Goal: Transaction & Acquisition: Download file/media

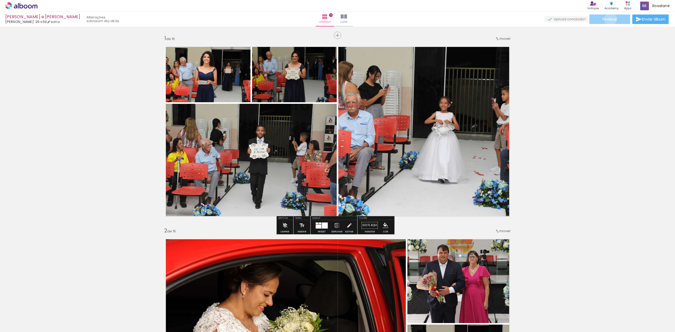
click at [609, 19] on span "Finalizar" at bounding box center [610, 19] width 15 height 4
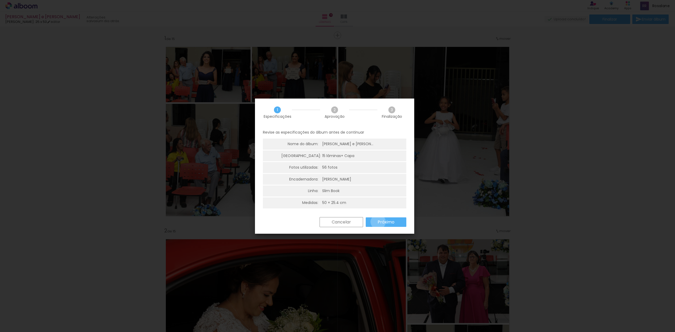
click at [0, 0] on slot "Próximo" at bounding box center [0, 0] width 0 height 0
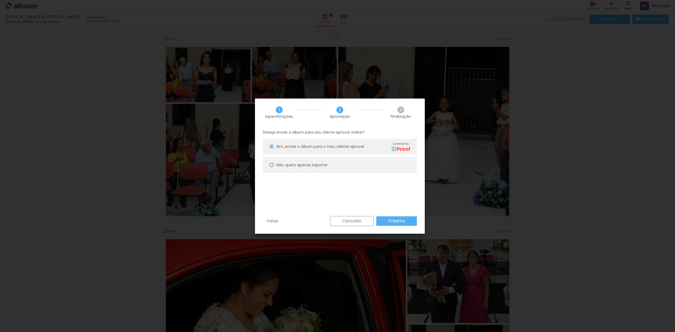
click at [0, 0] on div "Não, quero apenas exportar" at bounding box center [0, 0] width 0 height 0
type paper-radio-button "on"
click at [0, 0] on slot "Próximo" at bounding box center [0, 0] width 0 height 0
type input "Alta, 300 DPI"
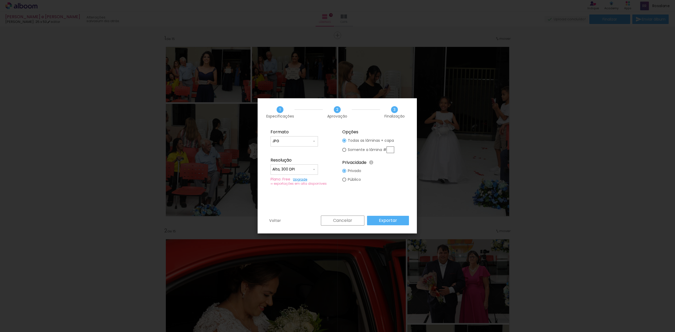
click at [0, 0] on slot "Exportar" at bounding box center [0, 0] width 0 height 0
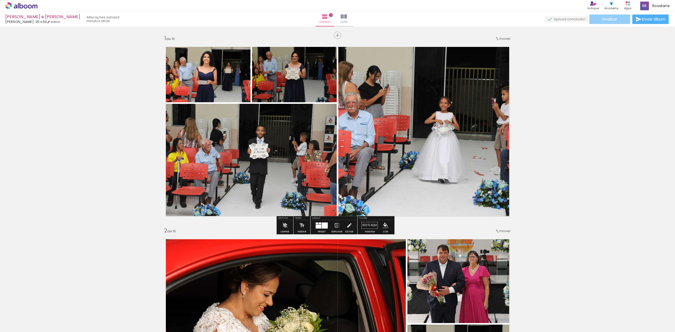
click at [611, 18] on span "Finalizar" at bounding box center [610, 19] width 15 height 4
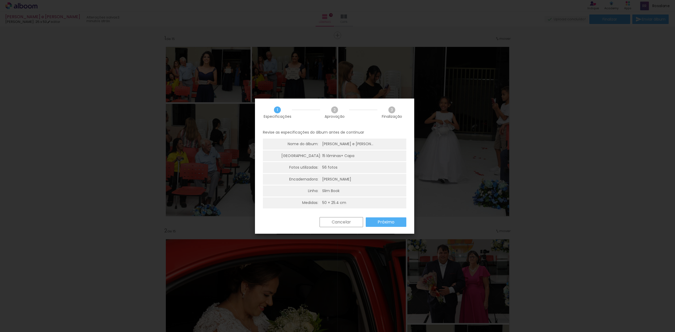
click at [0, 0] on slot "Próximo" at bounding box center [0, 0] width 0 height 0
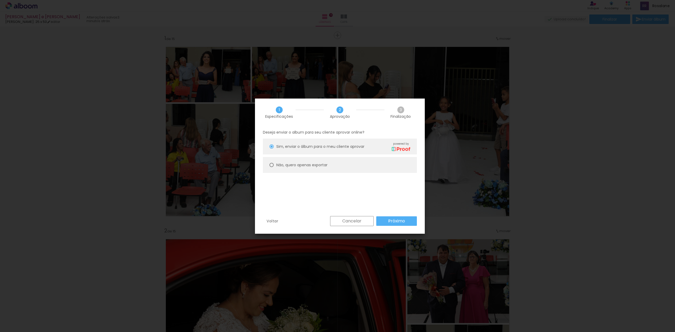
click at [0, 0] on slot "Próximo" at bounding box center [0, 0] width 0 height 0
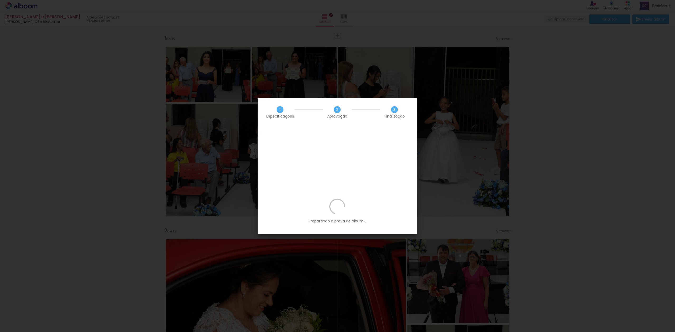
click at [488, 157] on iron-overlay-backdrop at bounding box center [337, 166] width 675 height 332
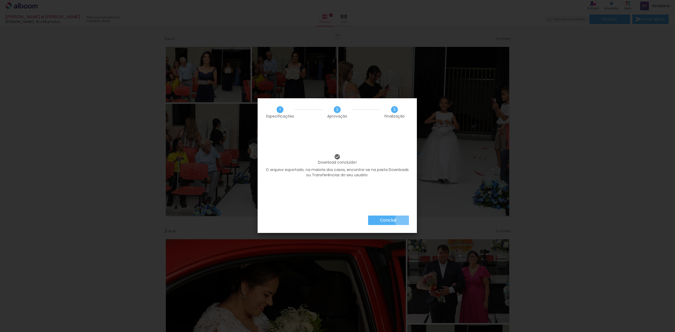
click at [409, 221] on paper-button "Concluir" at bounding box center [388, 220] width 41 height 9
